Goal: Information Seeking & Learning: Learn about a topic

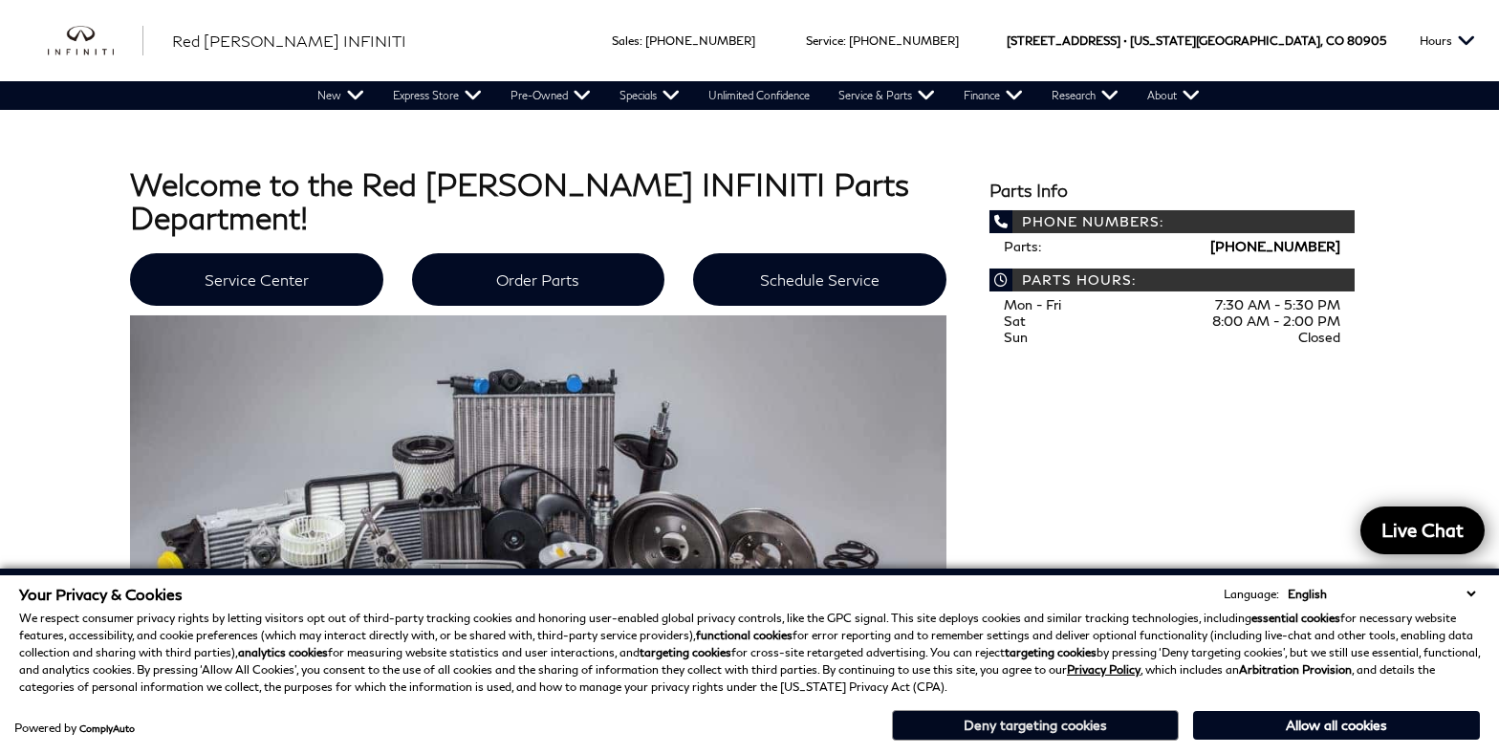
click at [1085, 737] on button "Deny targeting cookies" at bounding box center [1035, 725] width 287 height 31
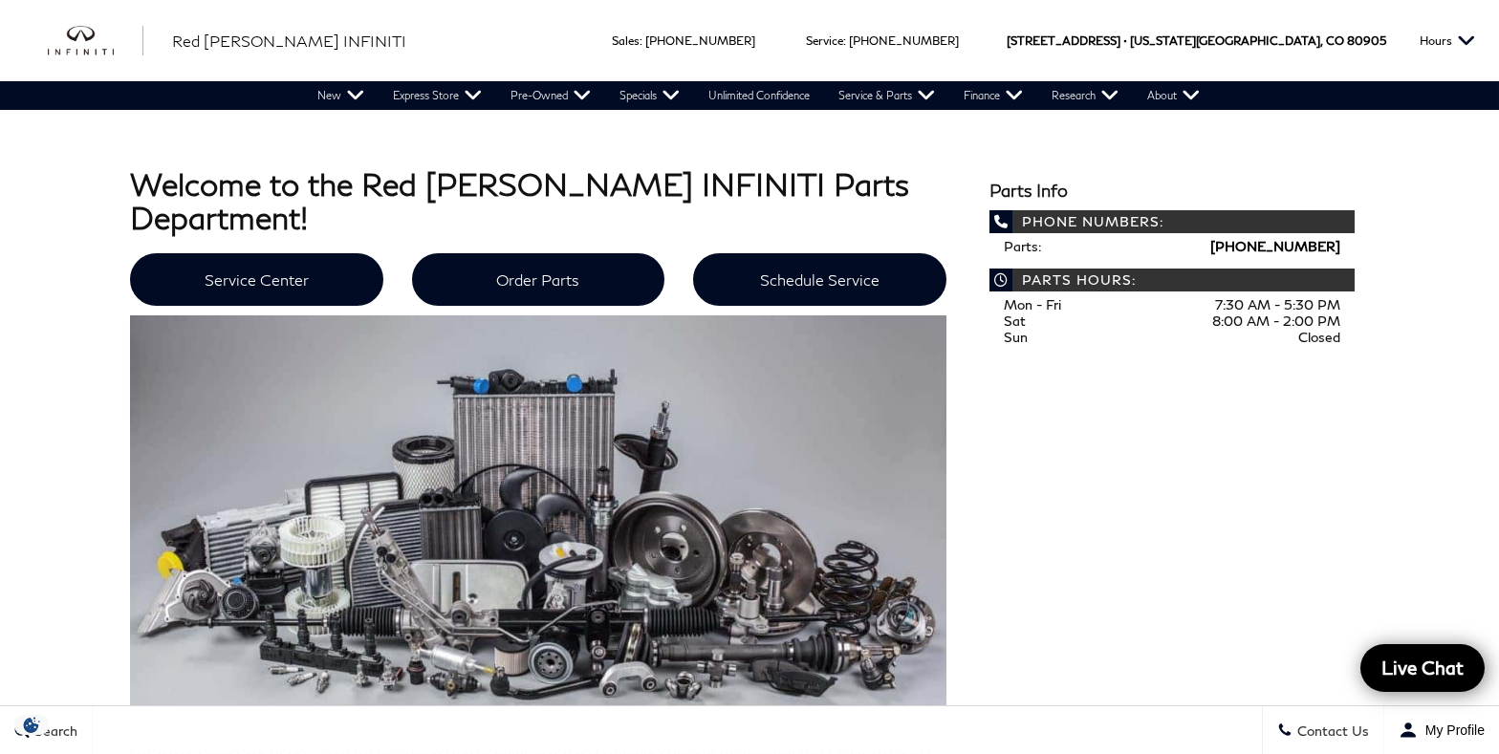
click at [606, 185] on strong "Welcome to the Red [PERSON_NAME] INFINITI Parts Department!" at bounding box center [519, 200] width 779 height 71
copy strong "INFINITI"
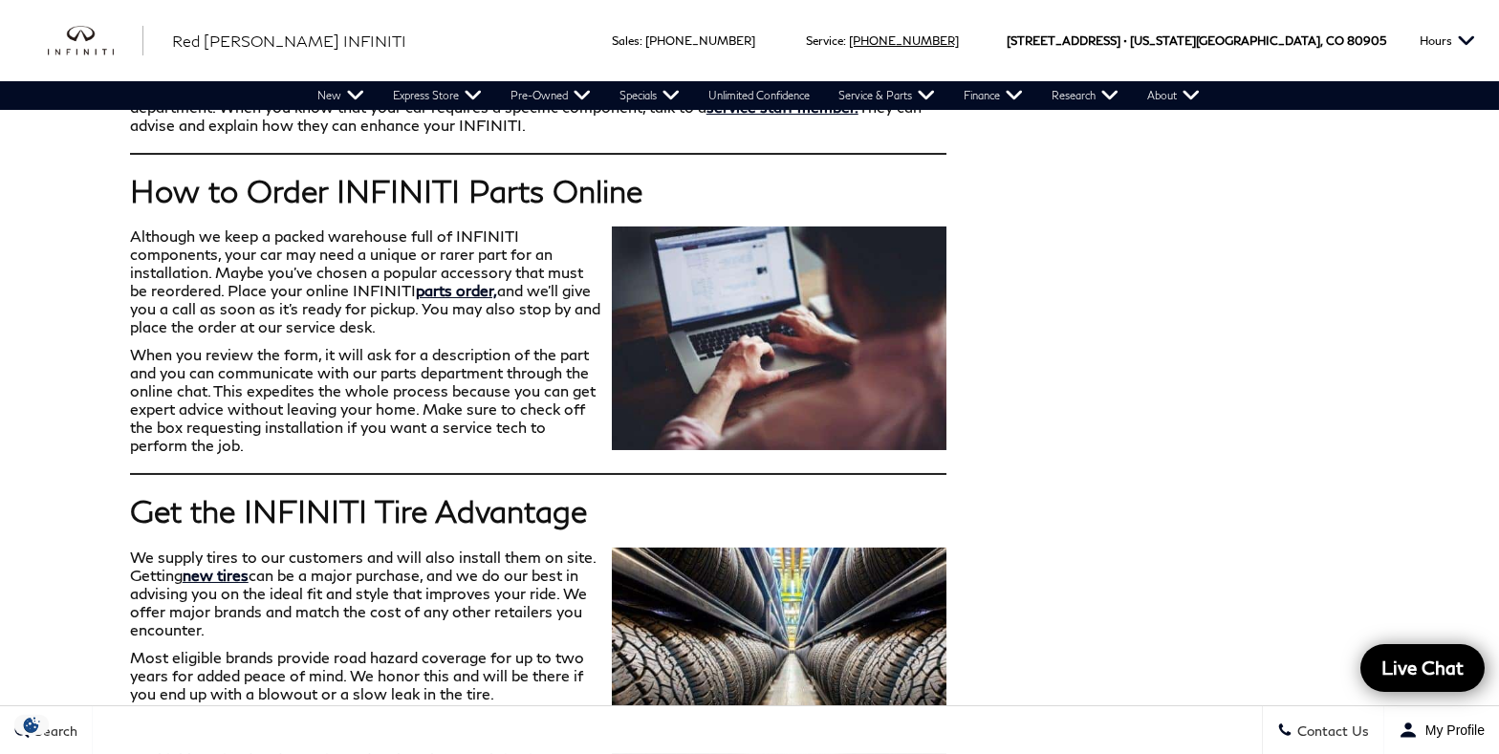
scroll to position [903, 0]
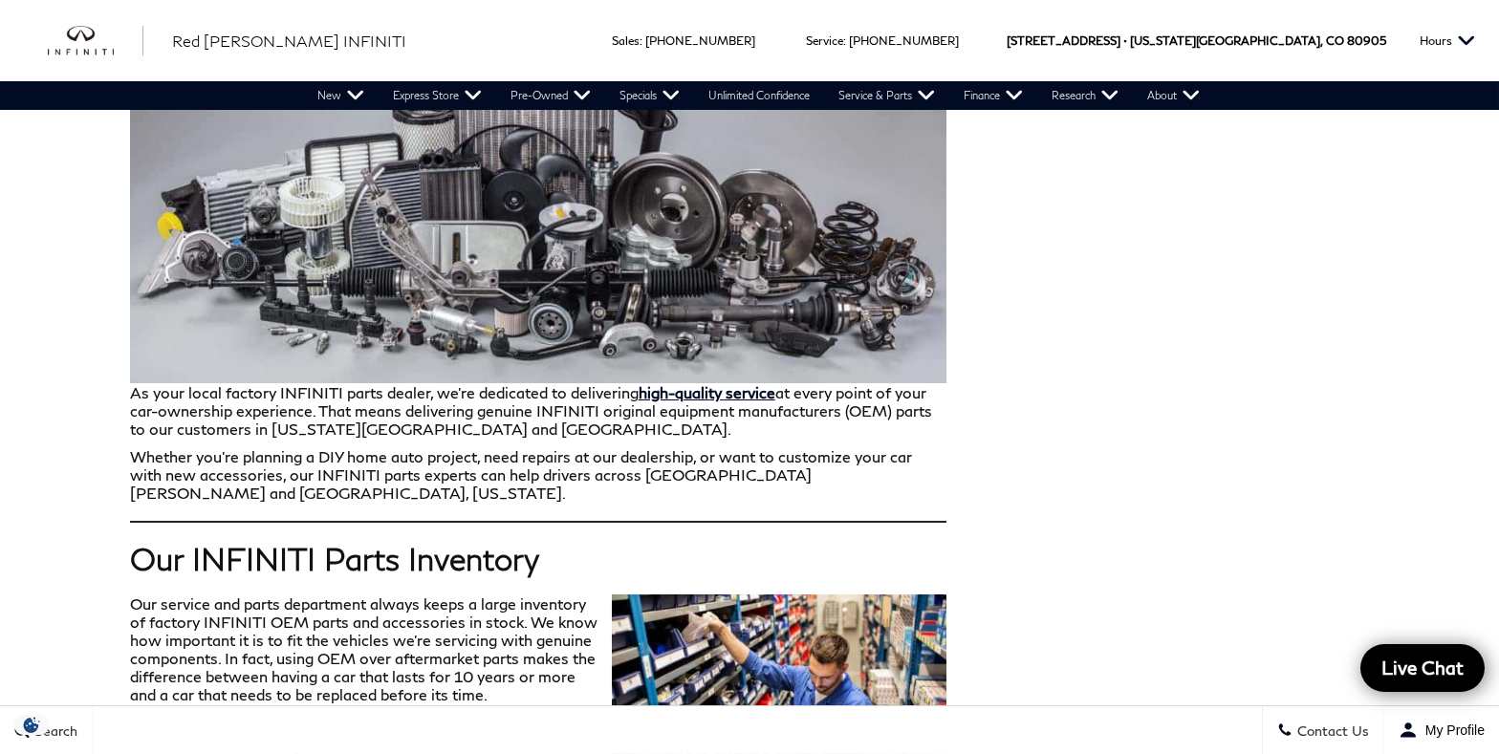
click at [483, 382] on p "As your local factory INFINITI parts dealer, we’re dedicated to delivering high…" at bounding box center [538, 207] width 817 height 462
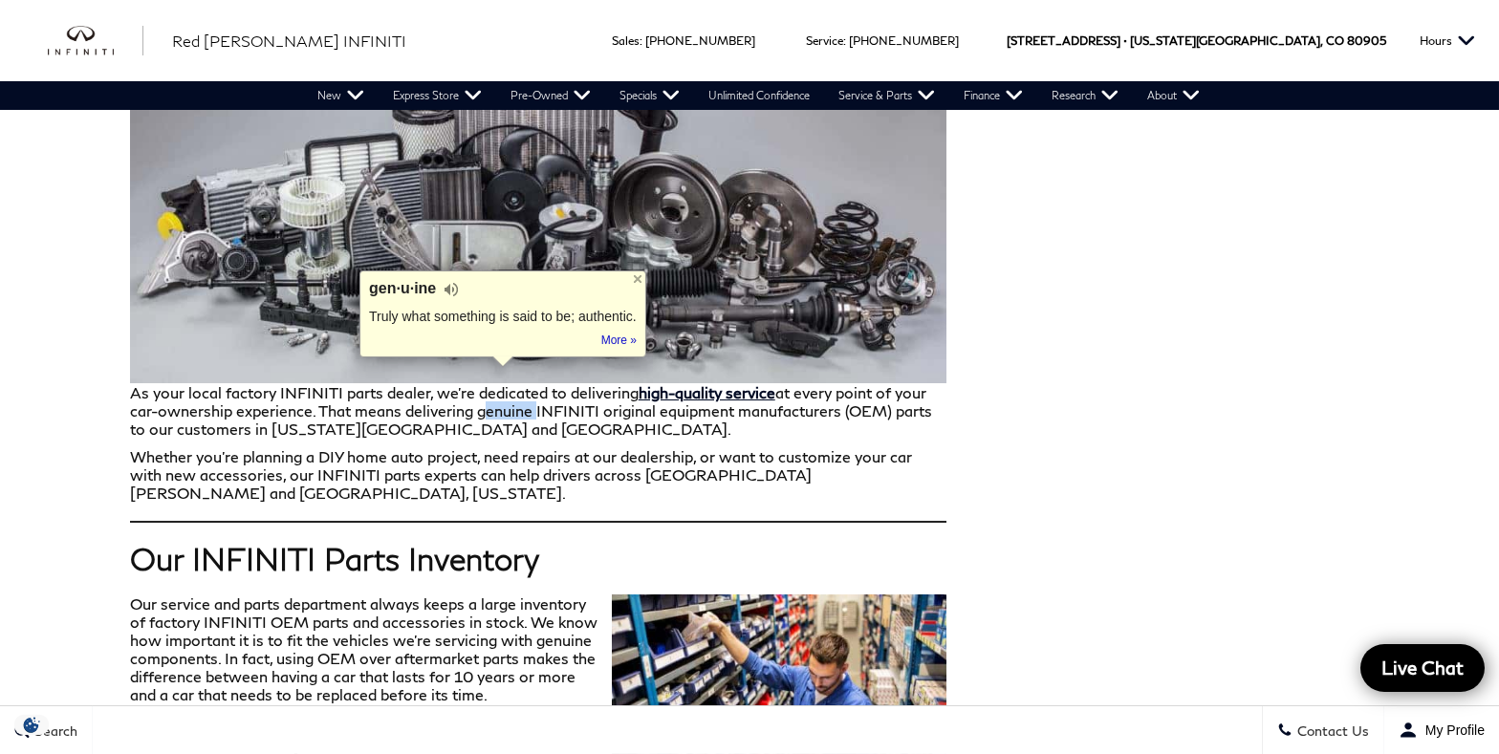
copy p "genuine"
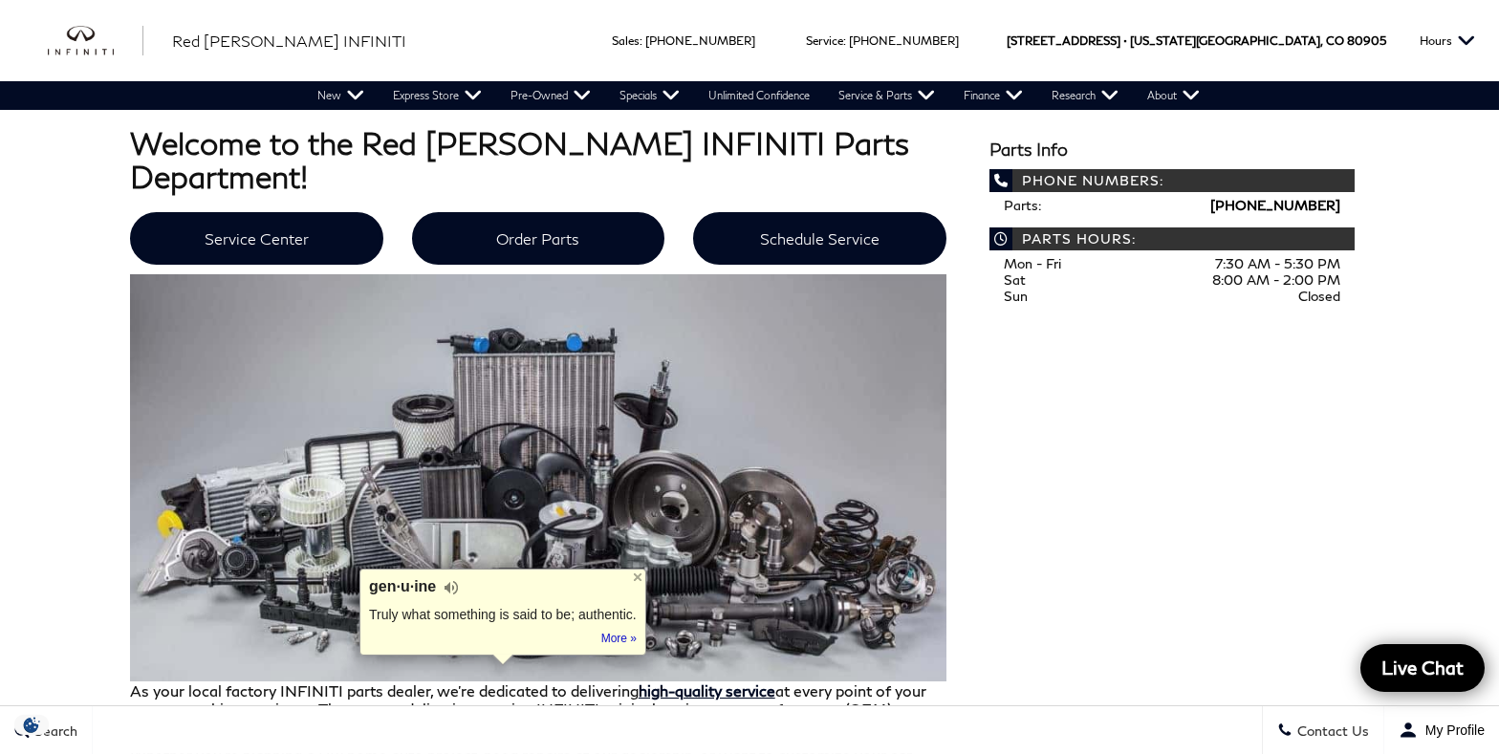
scroll to position [602, 0]
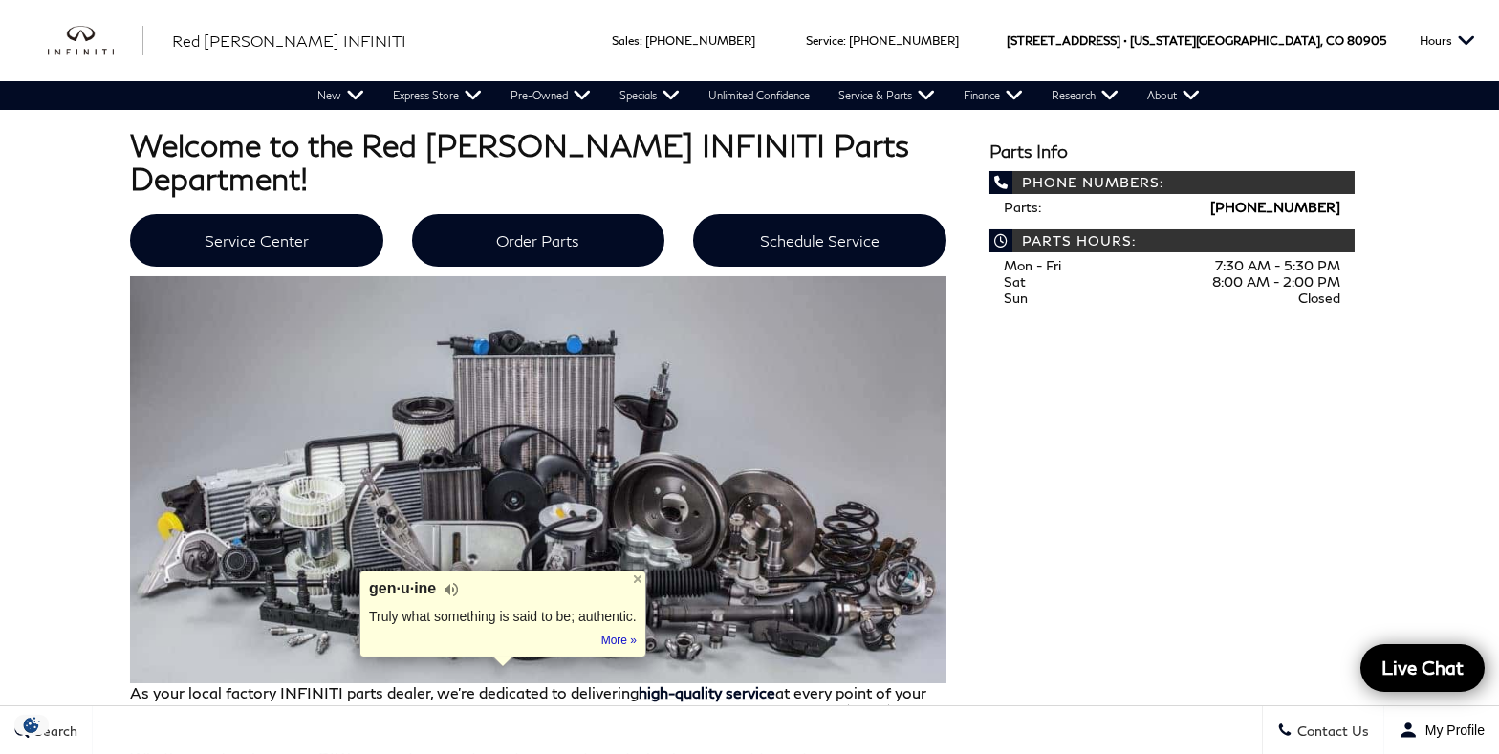
click at [632, 571] on div "gen·u·ine Truly what something is said to be; authentic. Tip: Didn't want this …" at bounding box center [503, 615] width 287 height 88
click at [639, 575] on div at bounding box center [637, 579] width 15 height 15
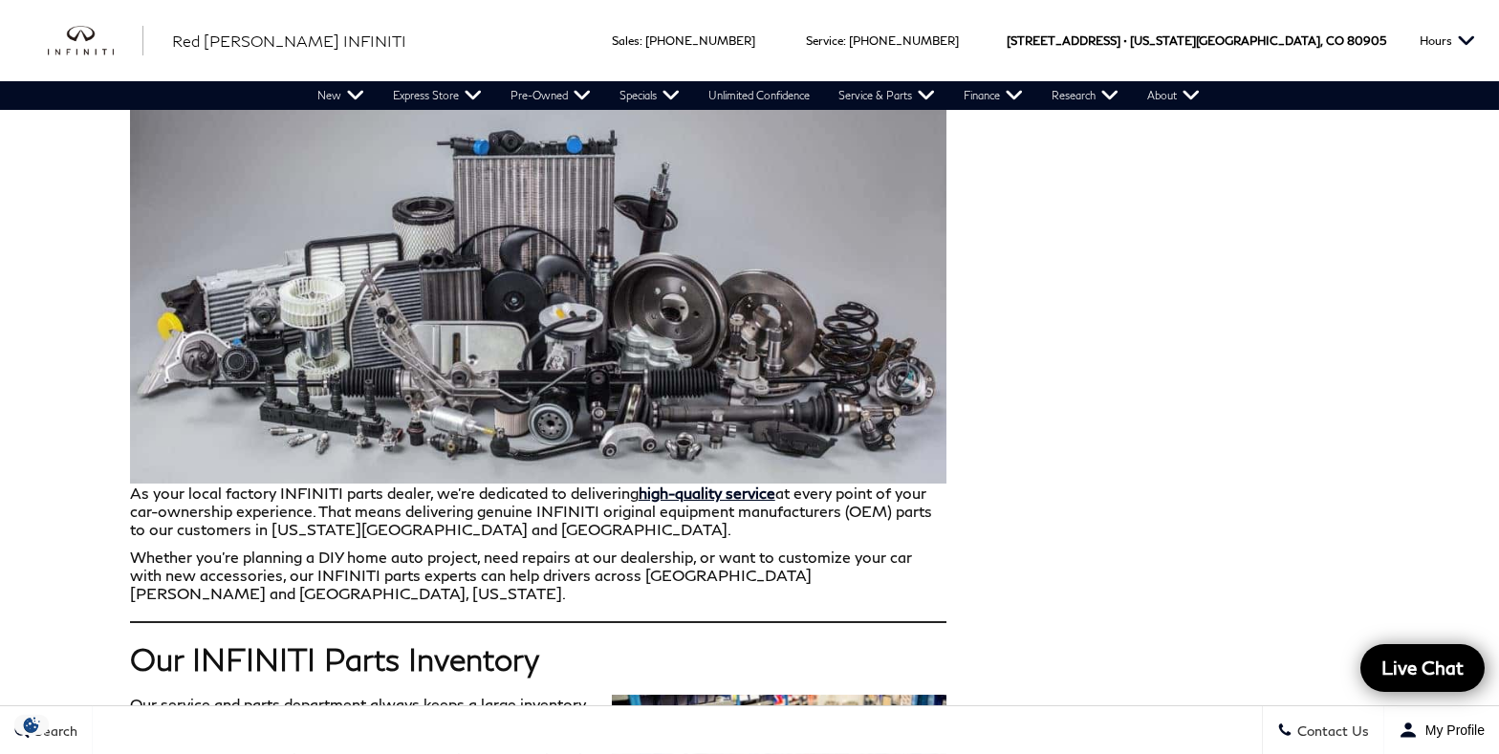
scroll to position [798, 0]
